Goal: Find specific page/section: Find specific page/section

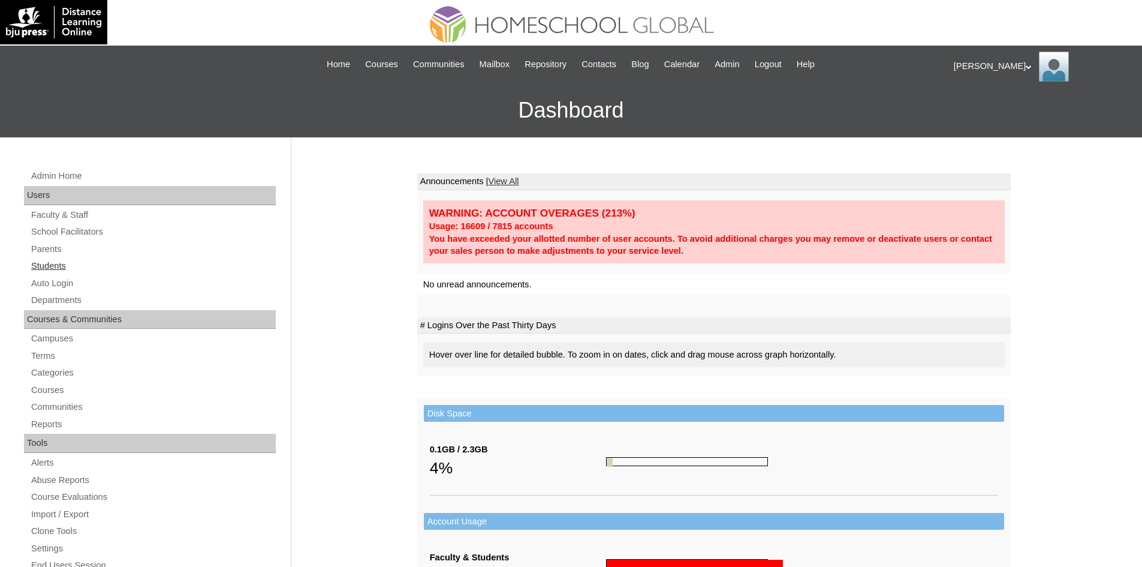
click at [71, 264] on link "Students" at bounding box center [153, 265] width 246 height 15
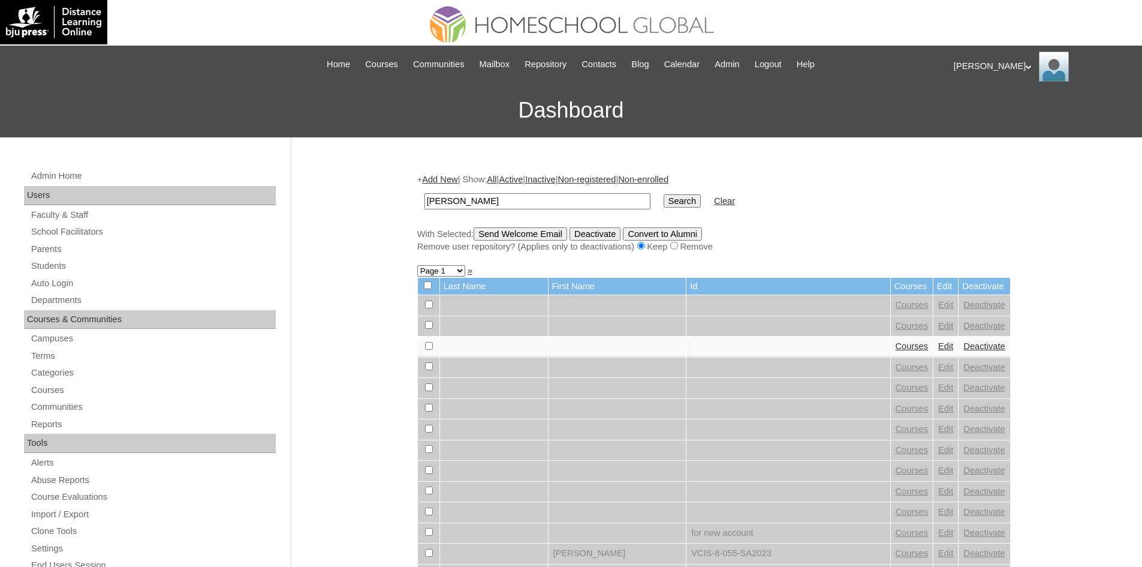
type input "Denzel Conner"
click at [664, 201] on input "Search" at bounding box center [682, 200] width 37 height 13
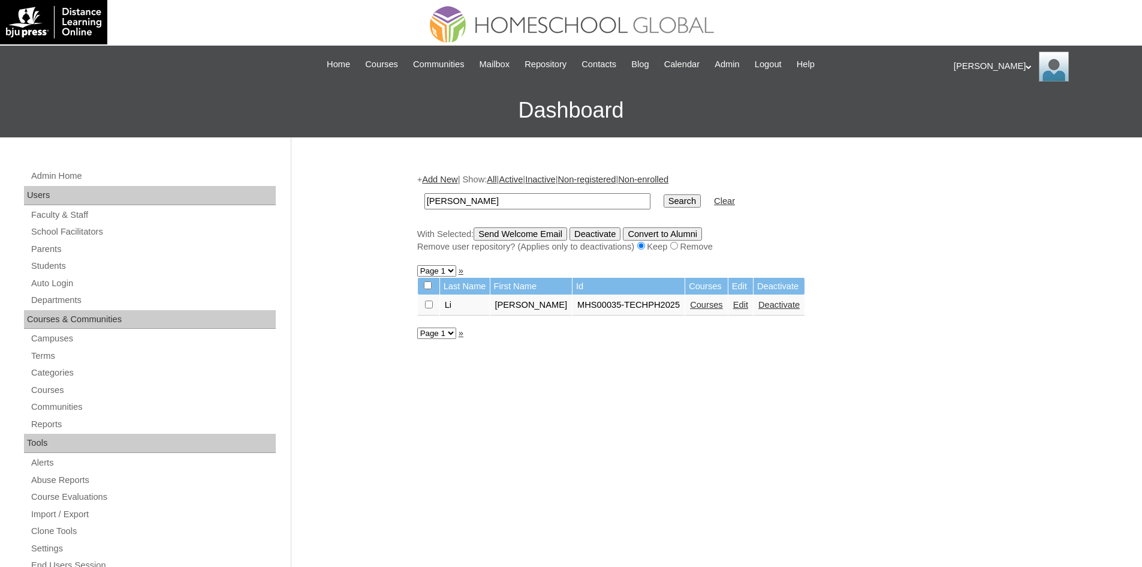
click at [702, 307] on link "Courses" at bounding box center [706, 305] width 33 height 10
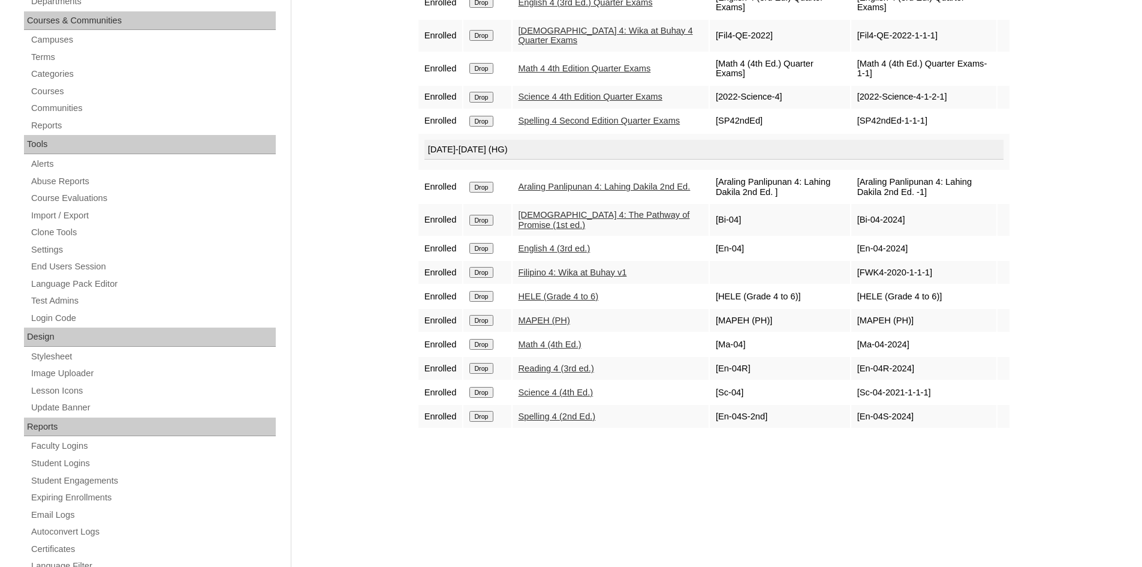
scroll to position [300, 0]
click at [558, 252] on link "English 4 (3rd ed.)" at bounding box center [555, 247] width 72 height 10
